Goal: Transaction & Acquisition: Purchase product/service

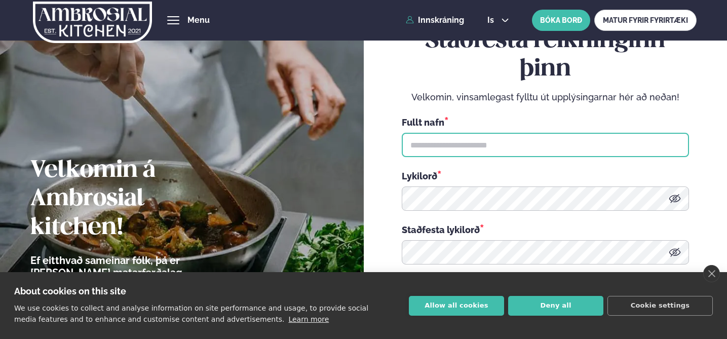
click at [444, 149] on input "text" at bounding box center [545, 145] width 287 height 24
type input "**********"
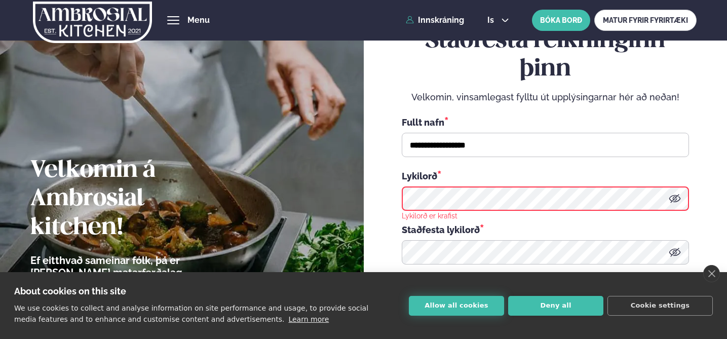
click at [432, 302] on button "Allow all cookies" at bounding box center [456, 306] width 95 height 20
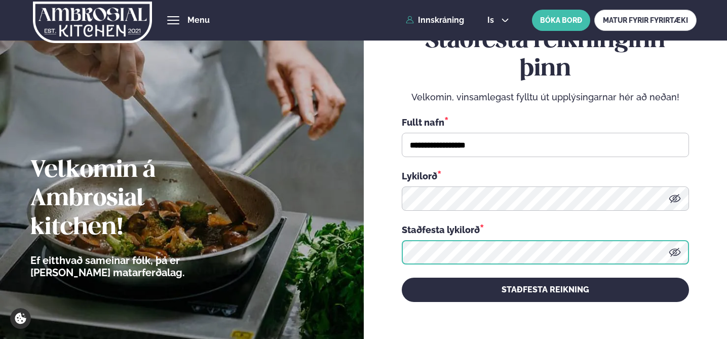
click at [402, 278] on button "STAÐFESTA REIKNING" at bounding box center [545, 290] width 287 height 24
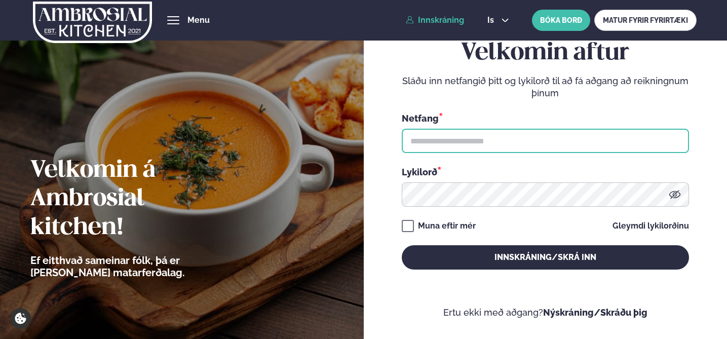
click at [522, 135] on input "text" at bounding box center [545, 141] width 287 height 24
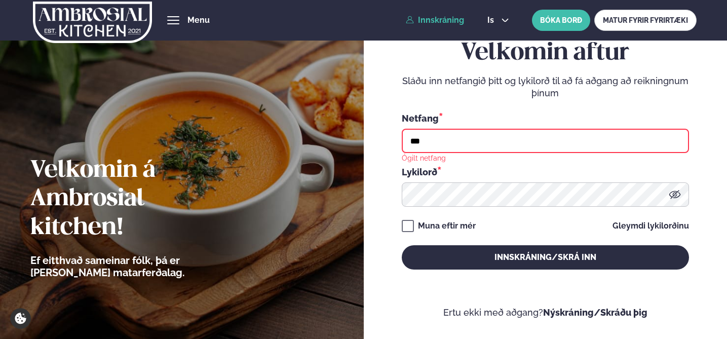
type input "**********"
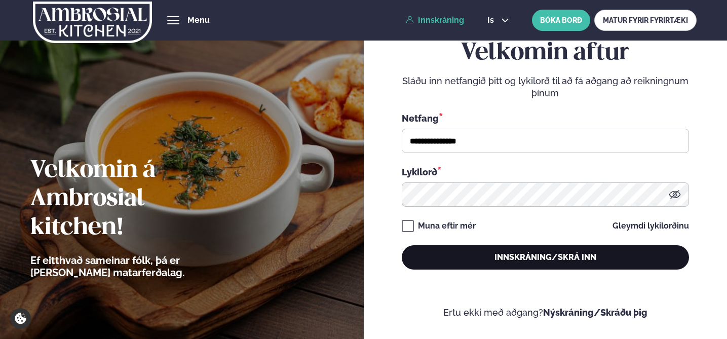
click at [489, 249] on button "Innskráning/Skrá inn" at bounding box center [545, 257] width 287 height 24
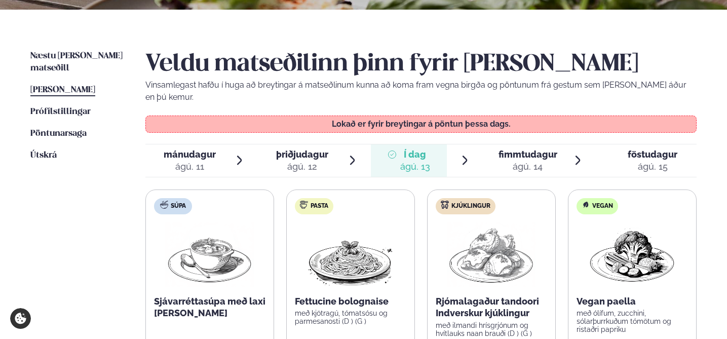
scroll to position [214, 0]
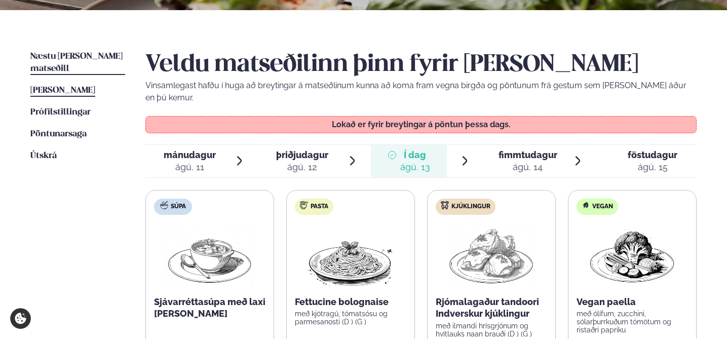
click at [93, 56] on span "Næstu [PERSON_NAME] matseðill" at bounding box center [76, 62] width 92 height 21
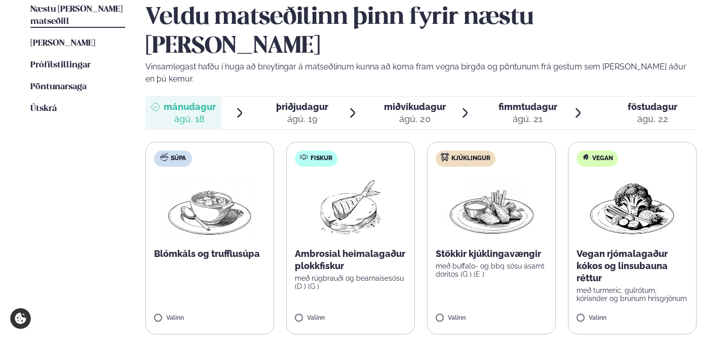
scroll to position [240, 0]
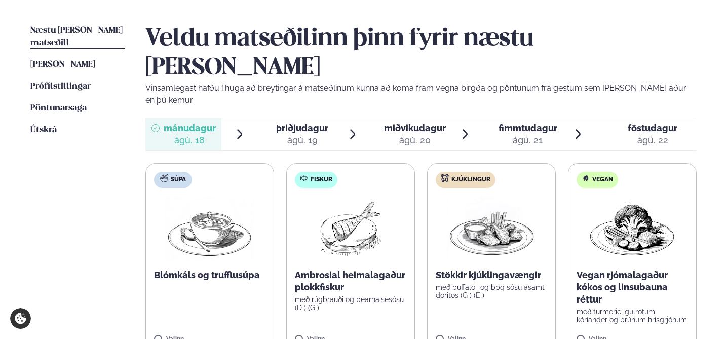
click at [405, 123] on span "miðvikudagur" at bounding box center [415, 128] width 62 height 11
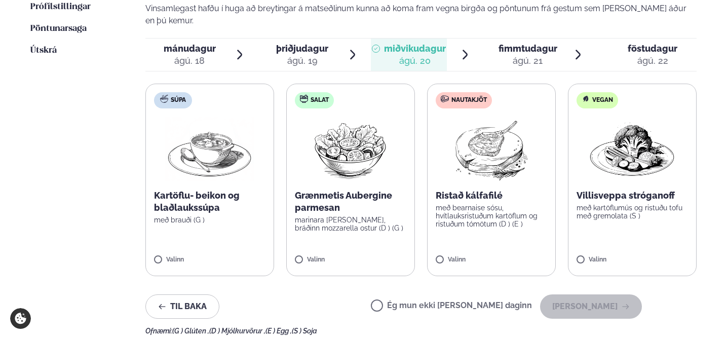
scroll to position [323, 0]
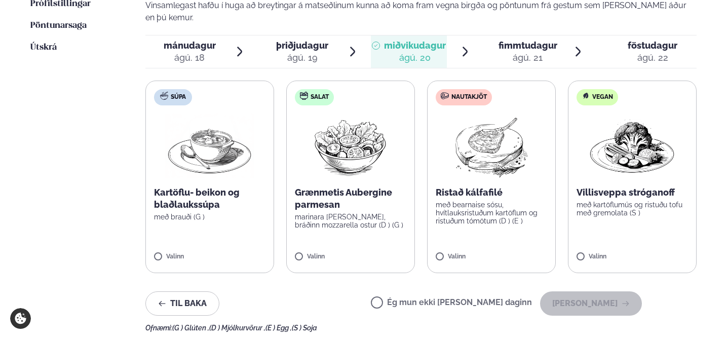
click at [470, 140] on label "Nautakjöt Ristað kálfafilé með bearnaise sósu, hvítlauksristuðum kartöflum og r…" at bounding box center [491, 177] width 129 height 193
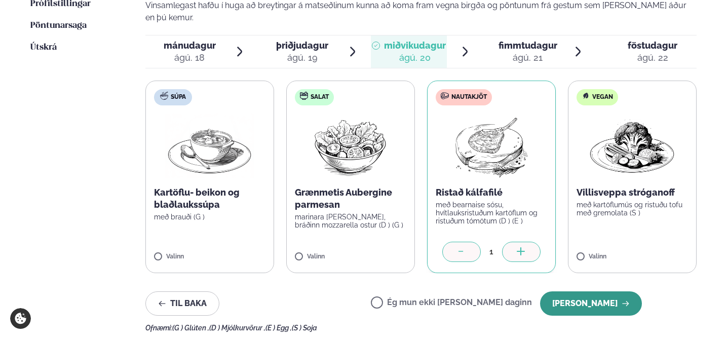
click at [596, 291] on button "[PERSON_NAME]" at bounding box center [591, 303] width 102 height 24
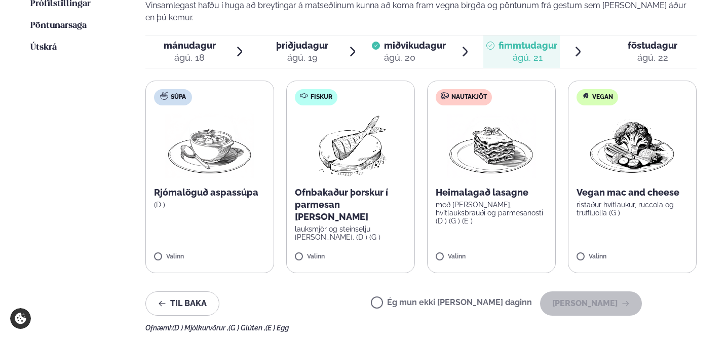
click at [521, 186] on div "Heimalagað lasagne með [PERSON_NAME], hvítlauksbrauði og parmesanosti (D ) (G )…" at bounding box center [491, 205] width 111 height 39
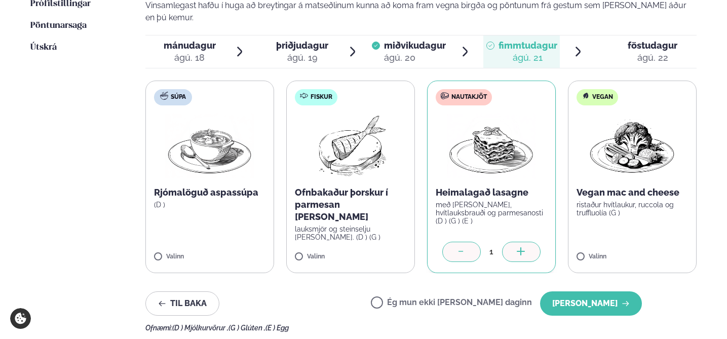
click at [209, 52] on div "ágú. 18" at bounding box center [190, 58] width 52 height 12
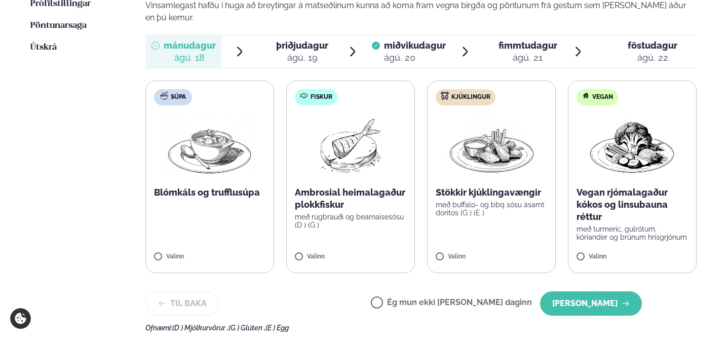
click at [316, 52] on div "ágú. 19" at bounding box center [302, 58] width 52 height 12
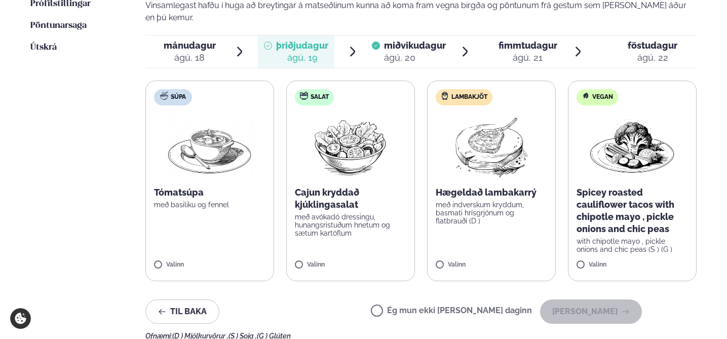
click at [410, 307] on label "Ég mun ekki [PERSON_NAME] daginn" at bounding box center [451, 312] width 161 height 11
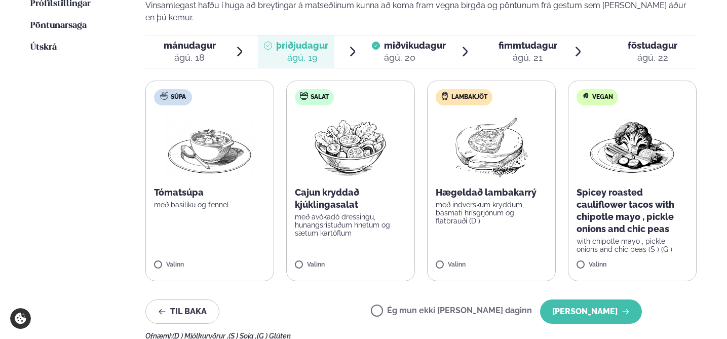
click at [521, 52] on div "ágú. 21" at bounding box center [528, 58] width 59 height 12
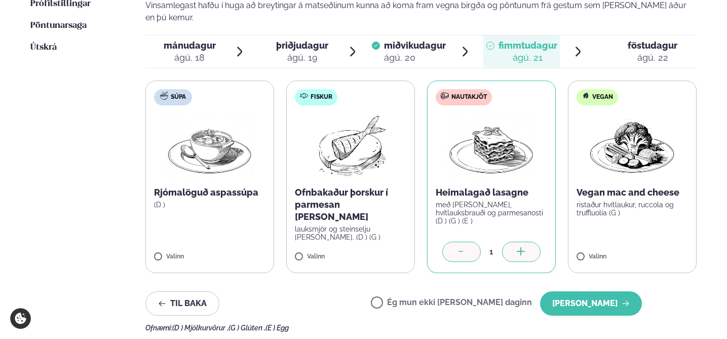
click at [498, 113] on img at bounding box center [491, 145] width 89 height 65
click at [579, 291] on button "[PERSON_NAME]" at bounding box center [591, 303] width 102 height 24
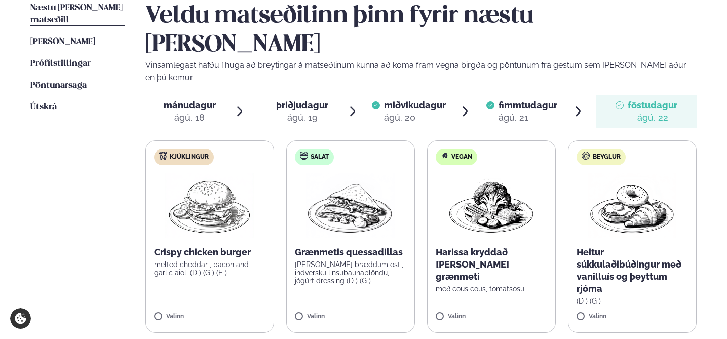
scroll to position [262, 0]
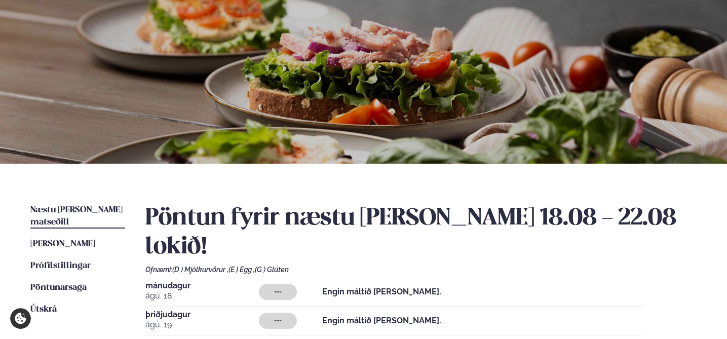
scroll to position [175, 0]
